Goal: Task Accomplishment & Management: Manage account settings

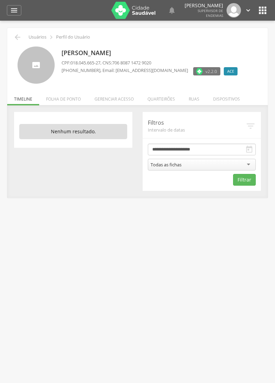
click at [165, 97] on li "Quarteirões" at bounding box center [161, 97] width 41 height 16
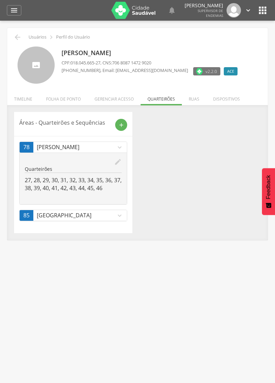
click at [120, 160] on icon "edit" at bounding box center [118, 162] width 8 height 8
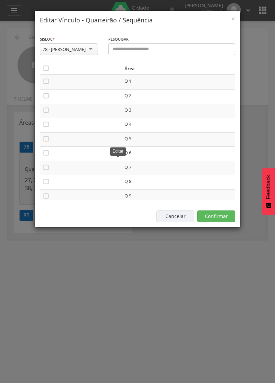
click at [46, 69] on icon "" at bounding box center [46, 68] width 7 height 7
click at [46, 71] on icon "" at bounding box center [46, 68] width 7 height 7
click at [217, 212] on button "Confirmar" at bounding box center [216, 216] width 38 height 12
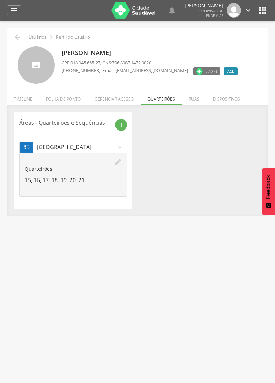
click at [125, 123] on div "add" at bounding box center [121, 125] width 12 height 12
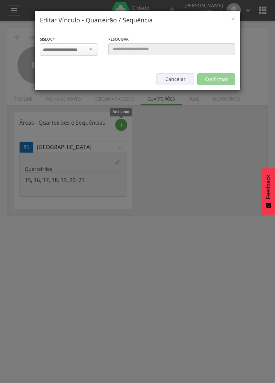
click at [67, 48] on input "select-one" at bounding box center [64, 50] width 43 height 6
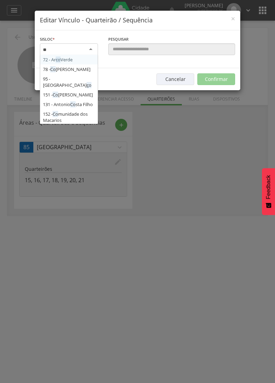
type input "***"
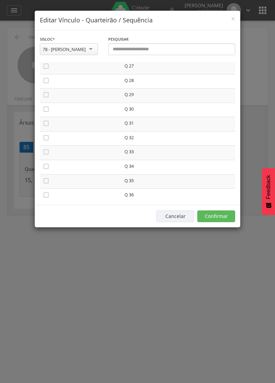
scroll to position [388, 0]
click at [46, 67] on icon "" at bounding box center [46, 65] width 7 height 7
click at [44, 80] on icon "" at bounding box center [46, 79] width 7 height 7
click at [48, 97] on icon "" at bounding box center [46, 93] width 7 height 7
click at [46, 109] on icon "" at bounding box center [46, 108] width 7 height 7
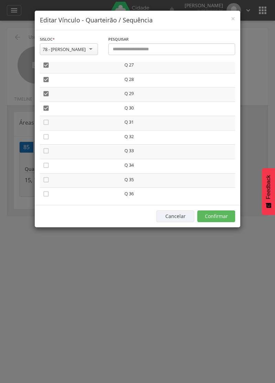
click at [47, 121] on icon "" at bounding box center [46, 122] width 7 height 7
click at [48, 139] on icon "" at bounding box center [46, 136] width 7 height 7
click at [46, 151] on icon "" at bounding box center [46, 150] width 7 height 7
click at [46, 164] on icon "" at bounding box center [46, 165] width 7 height 7
click at [45, 182] on icon "" at bounding box center [46, 179] width 7 height 7
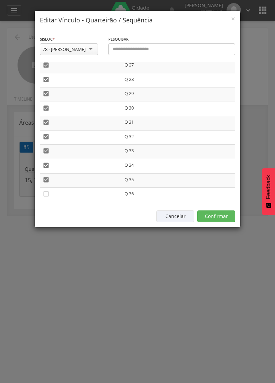
click at [46, 193] on icon "" at bounding box center [46, 193] width 7 height 7
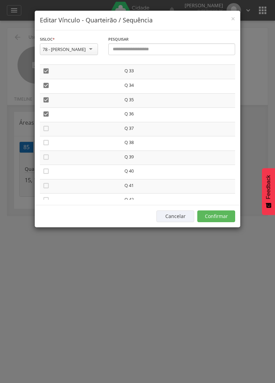
click at [44, 130] on icon "" at bounding box center [46, 128] width 7 height 7
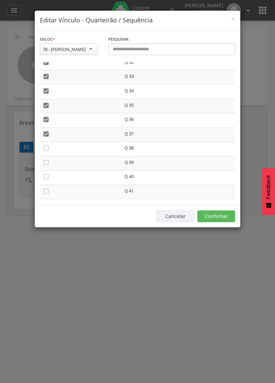
scroll to position [460, 0]
click at [48, 168] on icon "" at bounding box center [46, 164] width 7 height 7
click at [48, 150] on icon "" at bounding box center [46, 150] width 7 height 7
click at [47, 178] on icon "" at bounding box center [46, 178] width 7 height 7
click at [45, 191] on icon "" at bounding box center [46, 193] width 7 height 7
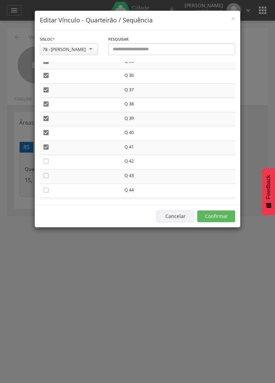
scroll to position [515, 0]
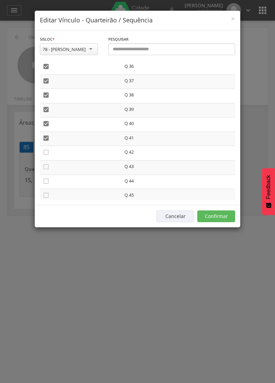
click at [47, 153] on icon "" at bounding box center [46, 152] width 7 height 7
click at [49, 166] on icon "" at bounding box center [46, 166] width 7 height 7
click at [44, 182] on icon "" at bounding box center [46, 181] width 7 height 7
click at [47, 195] on icon "" at bounding box center [46, 195] width 7 height 7
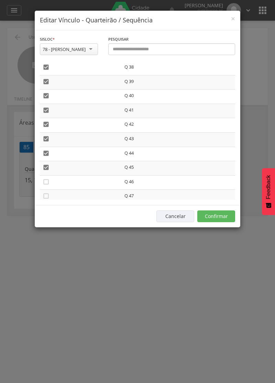
click at [45, 182] on icon "" at bounding box center [46, 181] width 7 height 7
click at [216, 212] on button "Confirmar" at bounding box center [216, 216] width 38 height 12
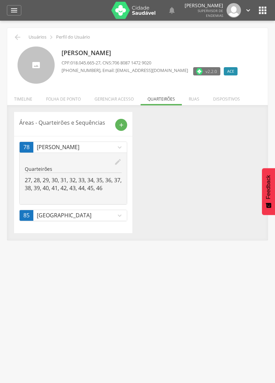
click at [20, 7] on div "" at bounding box center [14, 10] width 14 height 10
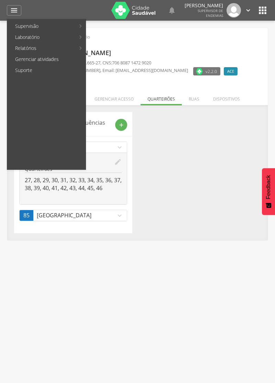
click at [210, 151] on div at bounding box center [134, 191] width 268 height 383
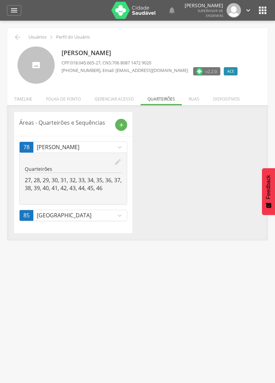
click at [20, 36] on icon "" at bounding box center [17, 37] width 8 height 8
